Goal: Task Accomplishment & Management: Manage account settings

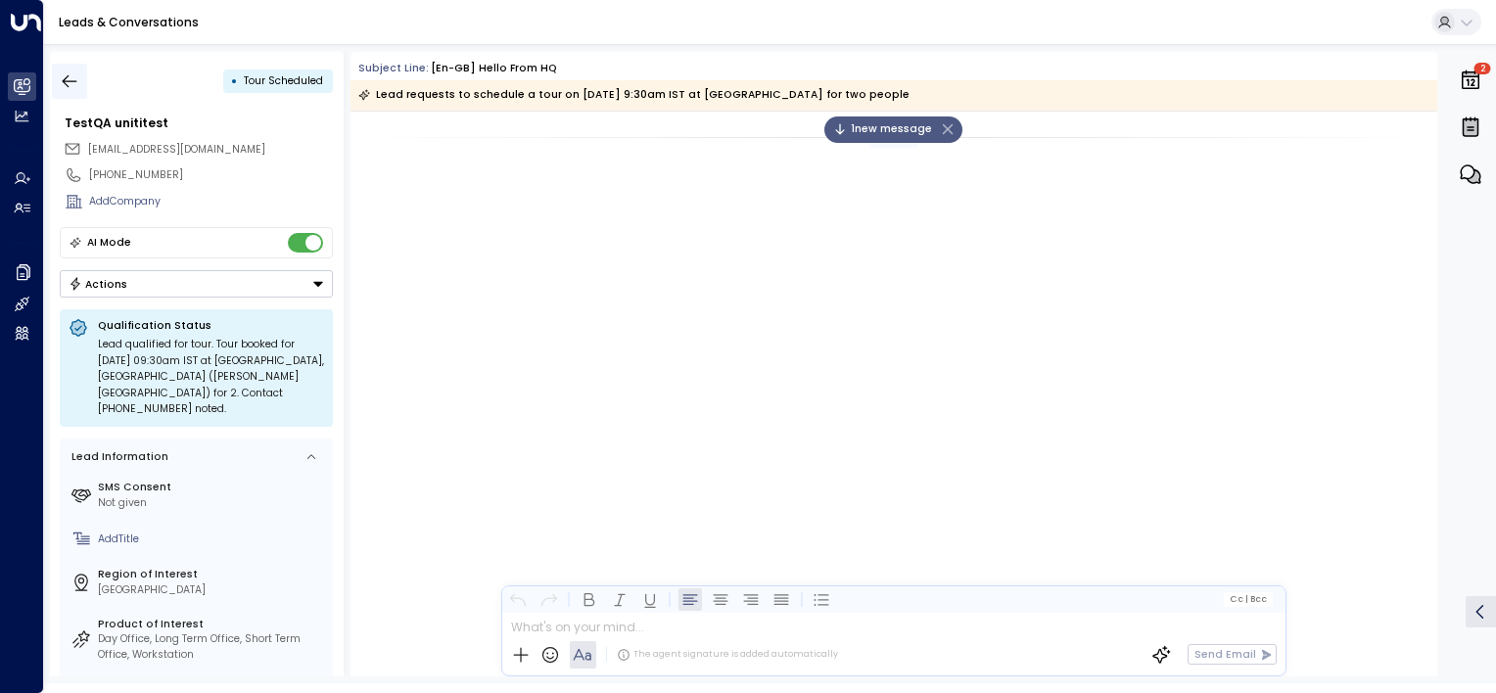
scroll to position [3159, 0]
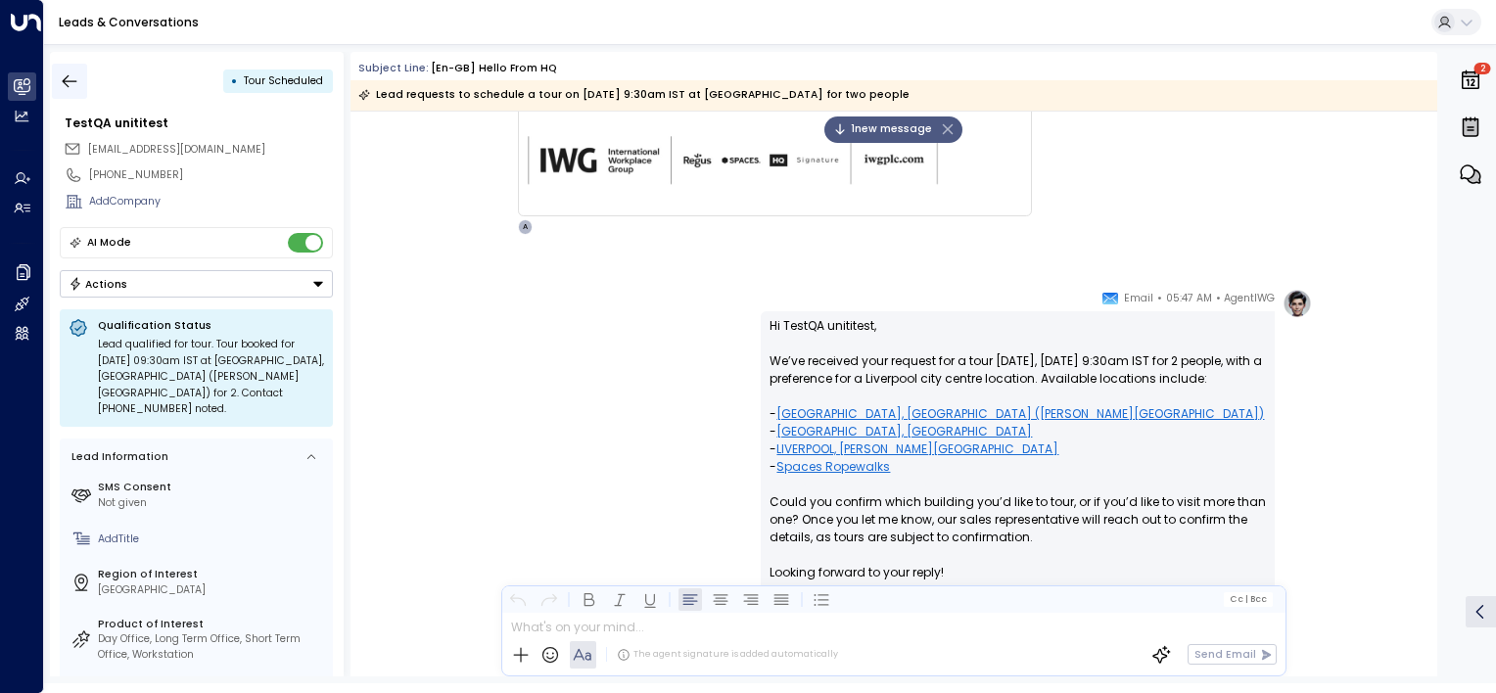
click at [75, 78] on icon "button" at bounding box center [70, 81] width 20 height 20
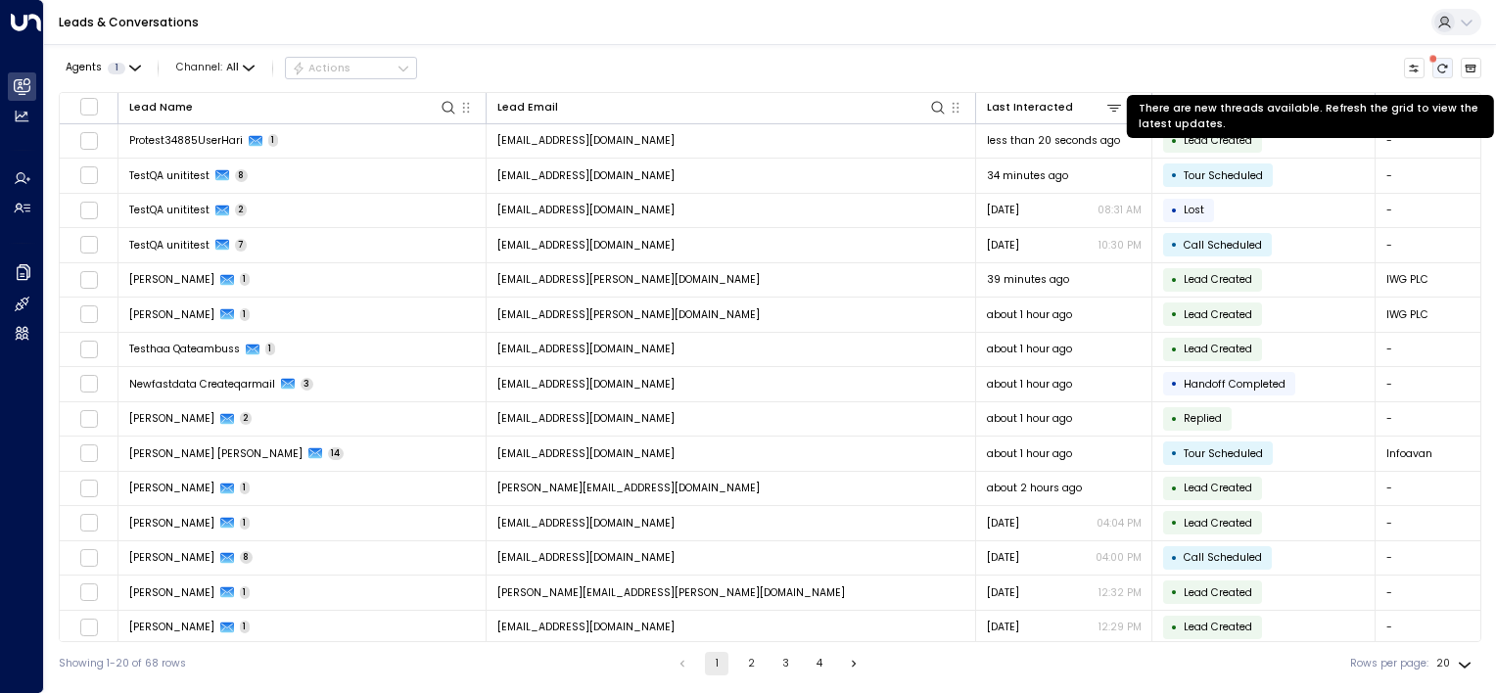
click at [1445, 67] on icon "There are new threads available. Refresh the grid to view the latest updates." at bounding box center [1443, 69] width 12 height 12
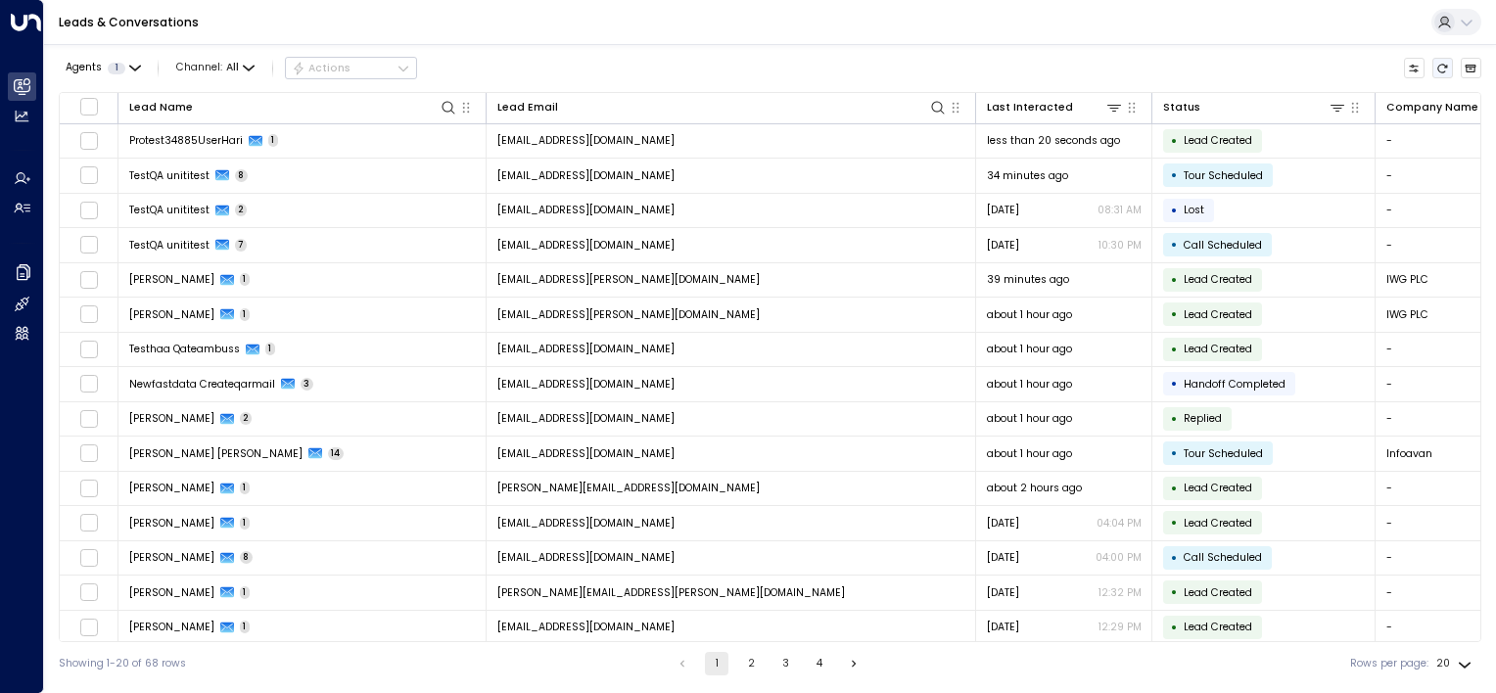
click at [1441, 68] on icon "Refresh" at bounding box center [1443, 69] width 12 height 12
click at [1443, 63] on icon "Refresh" at bounding box center [1443, 69] width 12 height 12
click at [1446, 67] on icon "Refresh" at bounding box center [1444, 68] width 10 height 9
click at [1436, 61] on button "Refresh" at bounding box center [1444, 69] width 22 height 22
click at [1441, 67] on icon "Refresh" at bounding box center [1443, 69] width 12 height 12
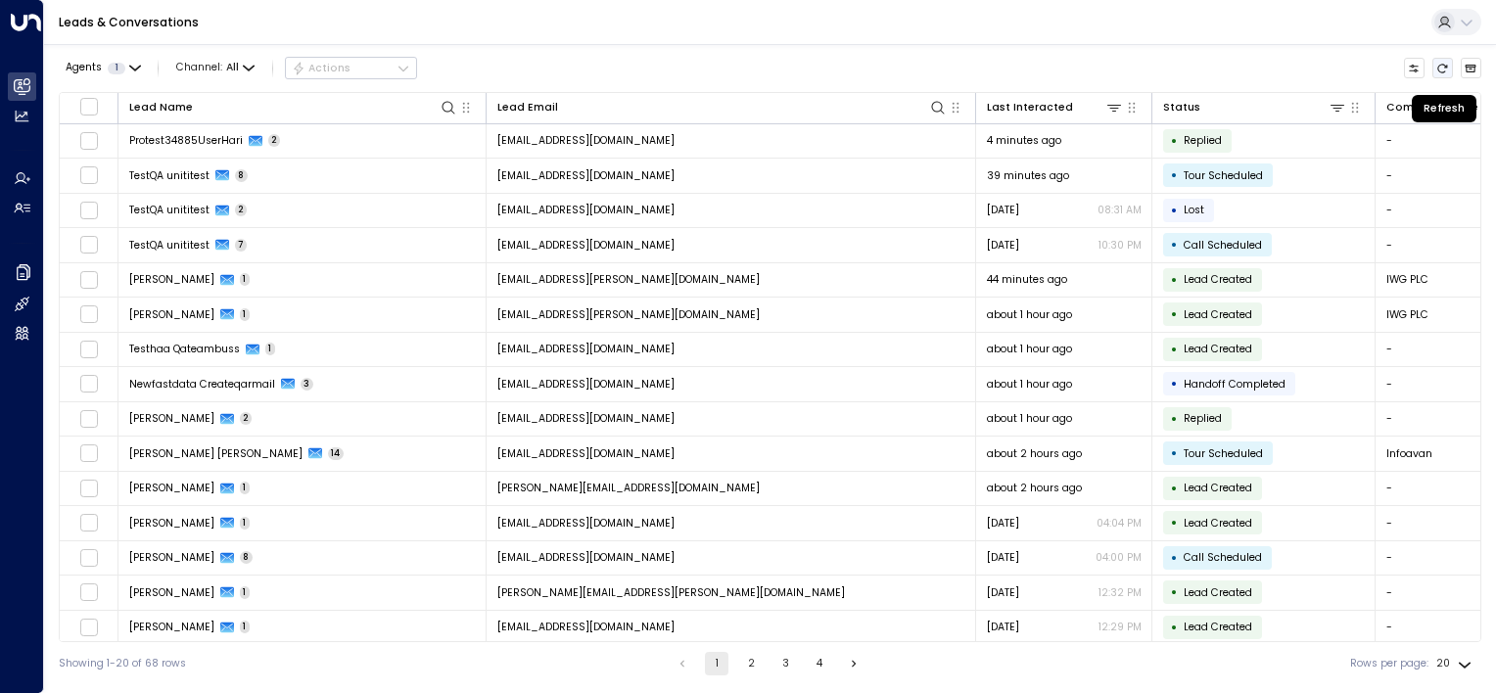
click at [1441, 67] on icon "Refresh" at bounding box center [1443, 69] width 12 height 12
click at [1441, 70] on icon "Refresh" at bounding box center [1443, 69] width 12 height 12
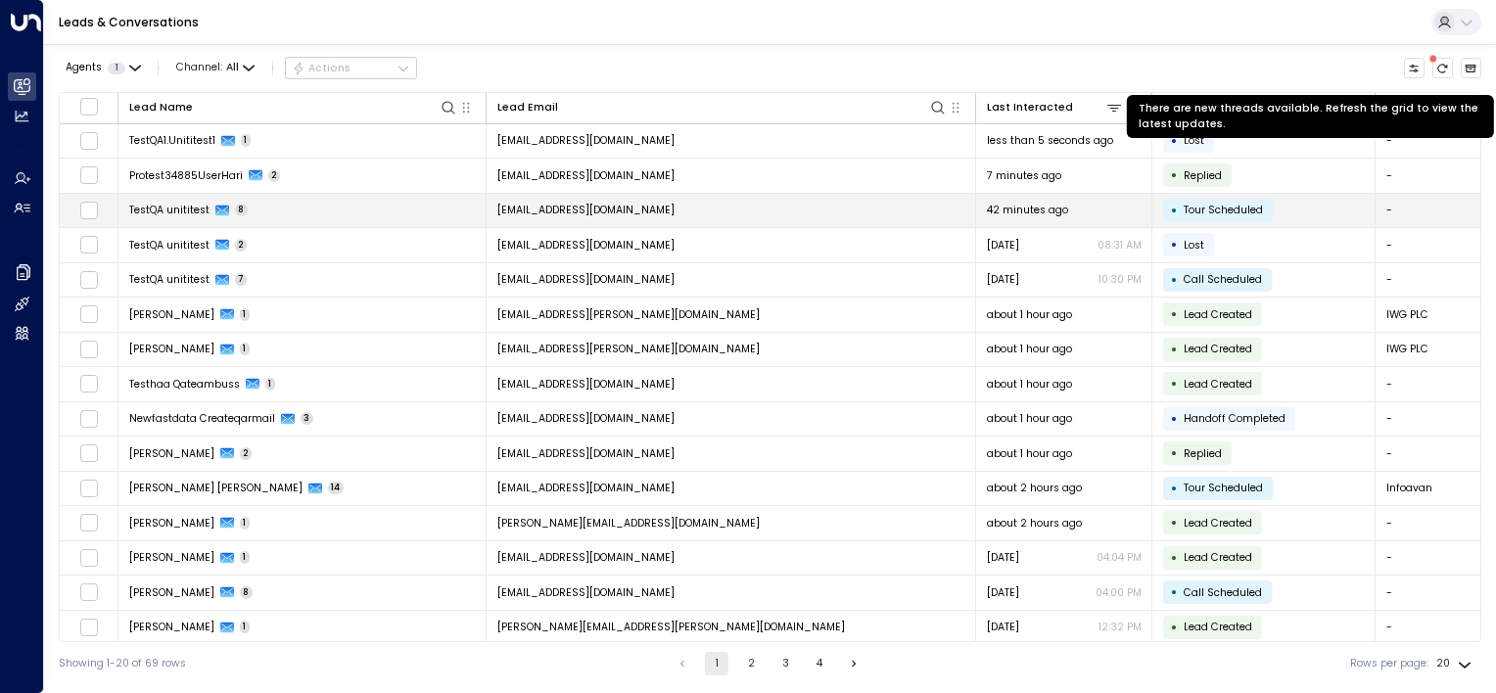
drag, startPoint x: 1438, startPoint y: 64, endPoint x: 1393, endPoint y: 198, distance: 141.2
click at [1438, 64] on icon "There are new threads available. Refresh the grid to view the latest updates." at bounding box center [1443, 69] width 12 height 12
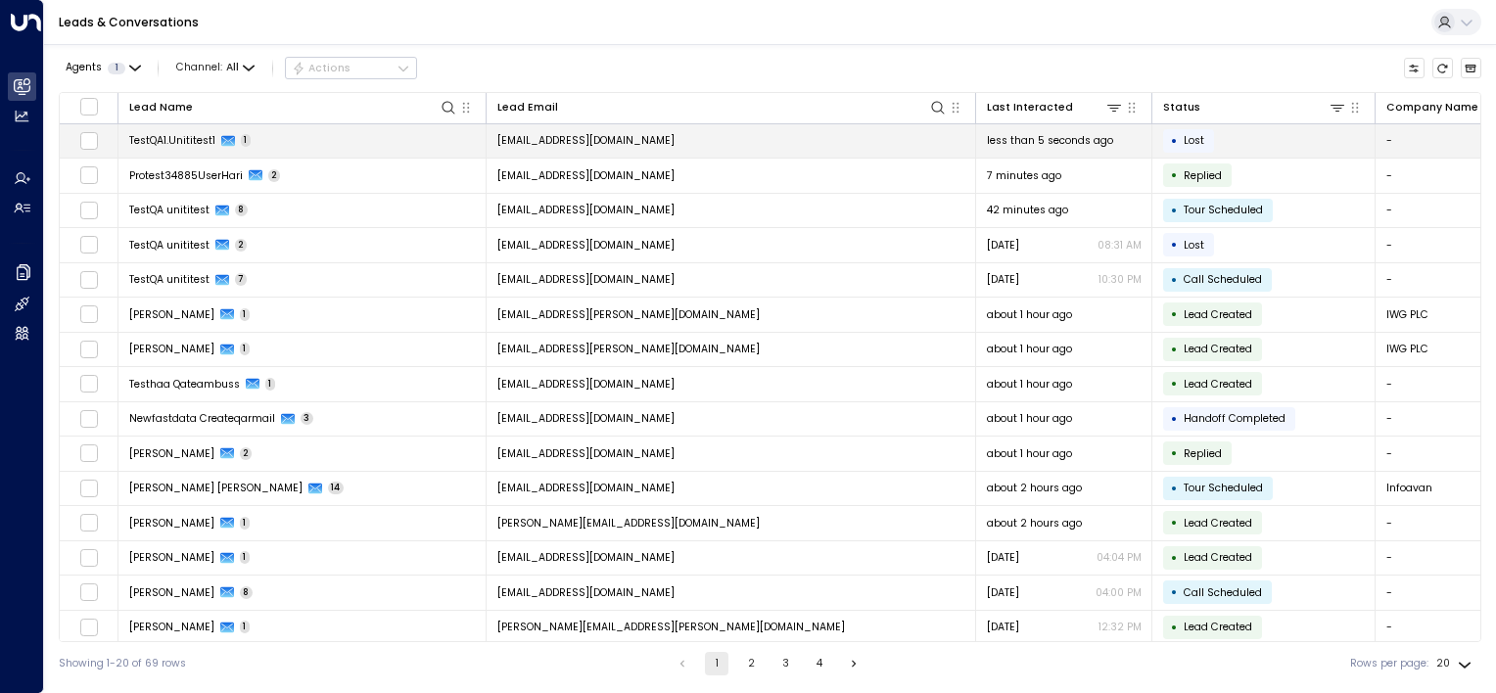
click at [838, 145] on td "[EMAIL_ADDRESS][DOMAIN_NAME]" at bounding box center [732, 141] width 490 height 34
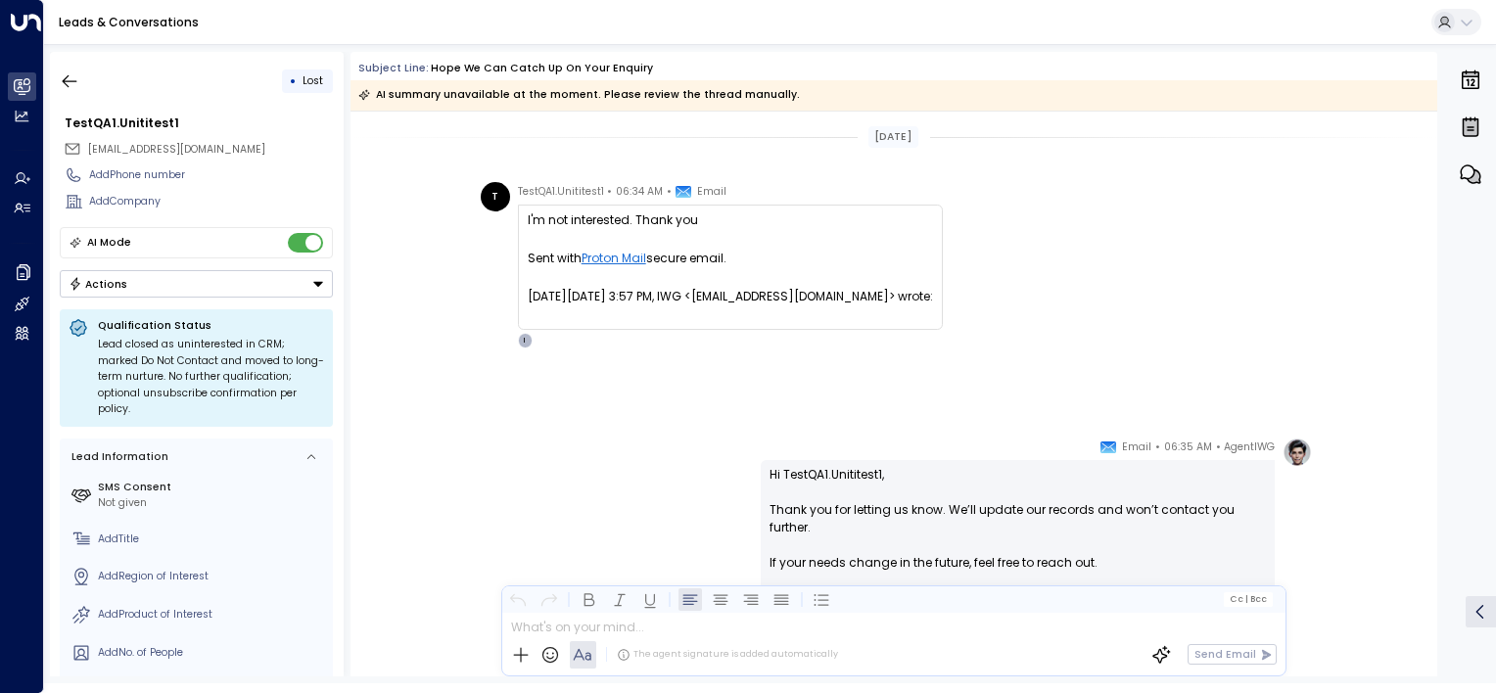
click at [669, 478] on div "AgentIWG • 06:35 AM • Email Hi TestQA1.Unititest1, Thank you for letting us kno…" at bounding box center [893, 592] width 837 height 308
